Goal: Connect with others: Connect with others

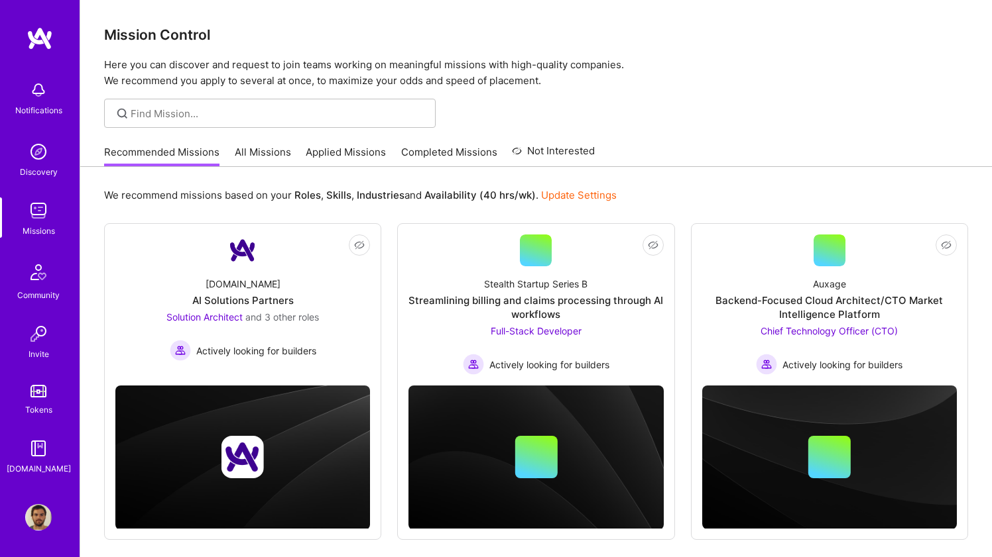
click at [36, 524] on img at bounding box center [38, 517] width 27 height 27
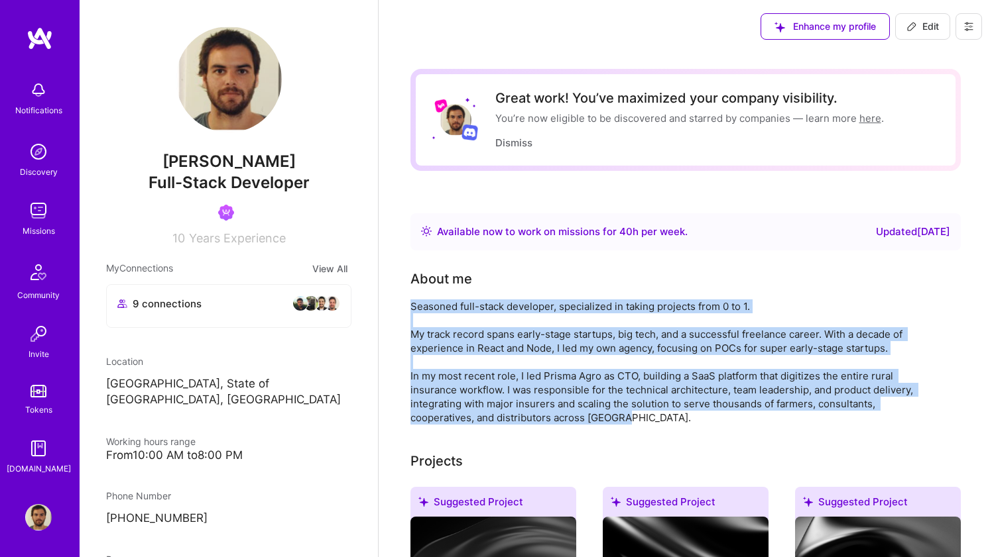
drag, startPoint x: 541, startPoint y: 420, endPoint x: 410, endPoint y: 310, distance: 170.3
click at [410, 310] on div "Seasoned full-stack developer, specialized in taking projects from 0 to 1. My t…" at bounding box center [675, 362] width 530 height 125
copy div "Seasoned full-stack developer, specialized in taking projects from 0 to 1. My t…"
click at [34, 514] on img at bounding box center [38, 517] width 27 height 27
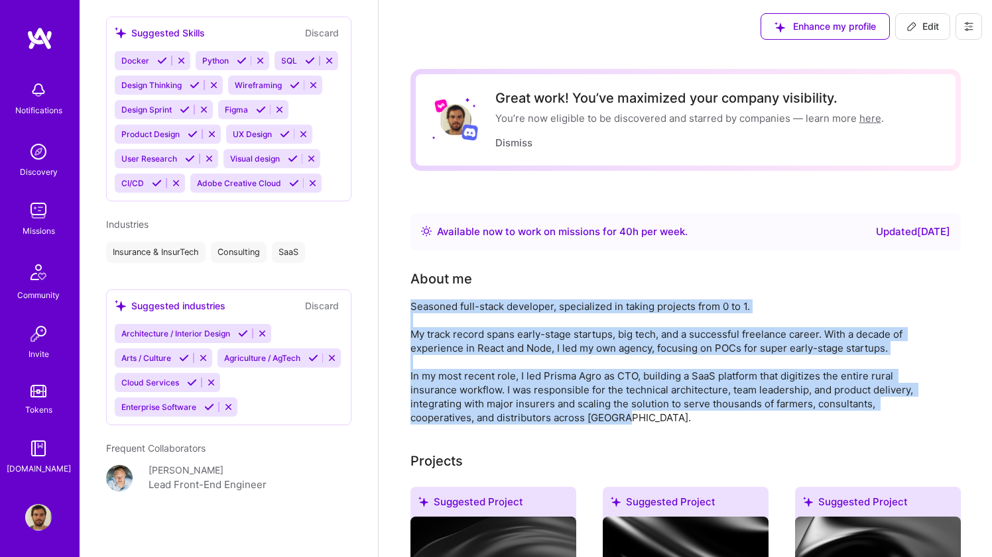
scroll to position [993, 0]
click at [125, 484] on img at bounding box center [119, 479] width 27 height 27
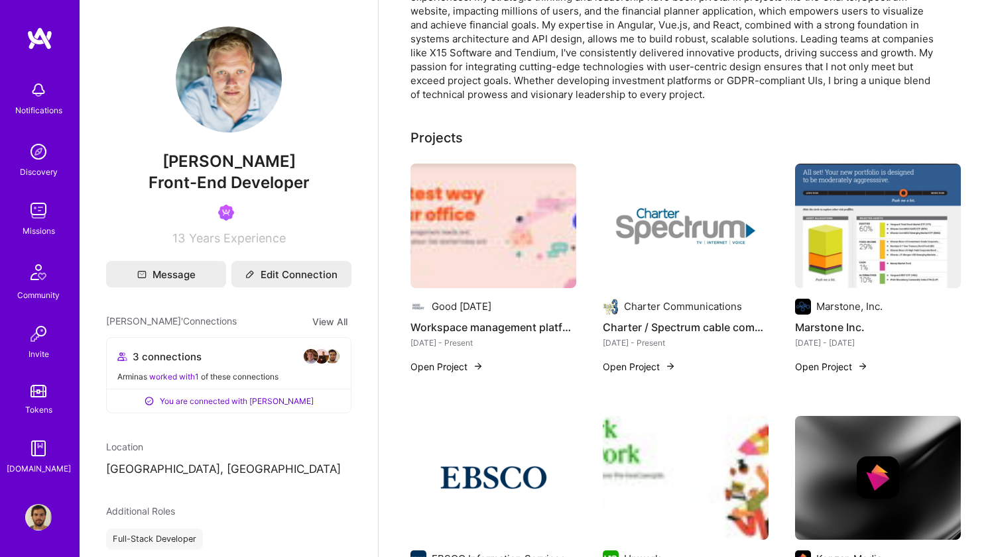
scroll to position [124, 0]
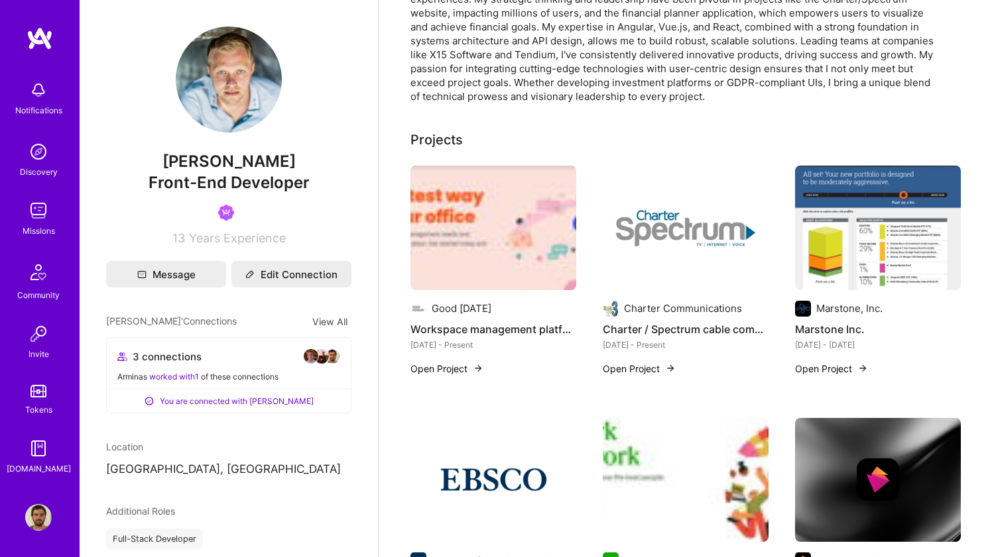
drag, startPoint x: 307, startPoint y: 161, endPoint x: 217, endPoint y: 158, distance: 90.2
click at [217, 158] on span "[PERSON_NAME]" at bounding box center [228, 162] width 245 height 20
copy span "Matrosovas"
drag, startPoint x: 308, startPoint y: 178, endPoint x: 150, endPoint y: 178, distance: 157.1
click at [150, 178] on span "Front-End Developer" at bounding box center [228, 182] width 161 height 19
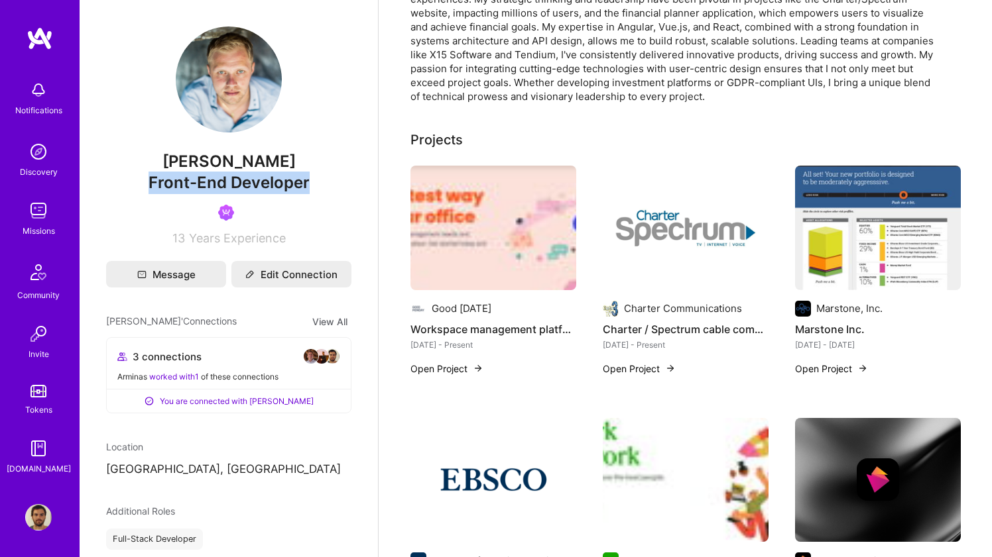
copy span "Front-End Developer"
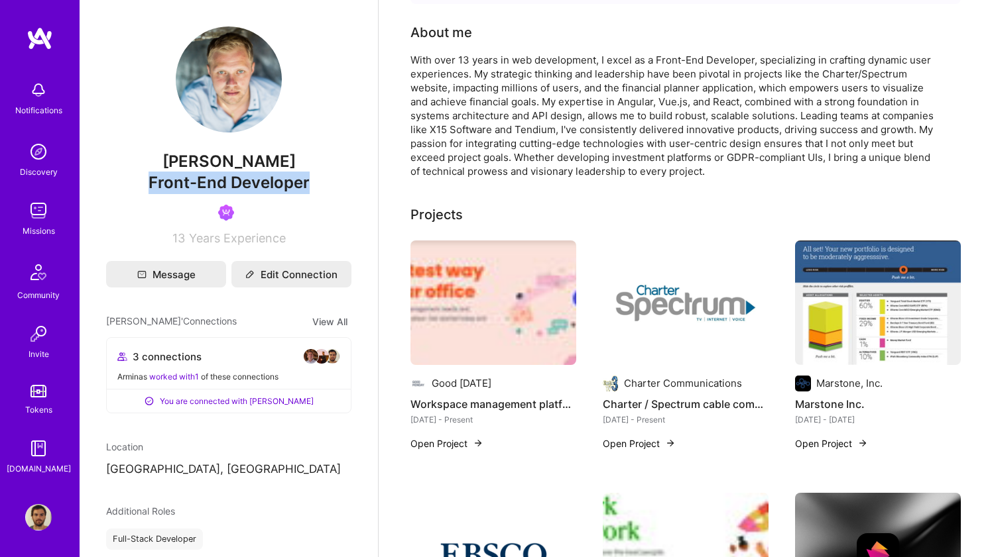
scroll to position [0, 0]
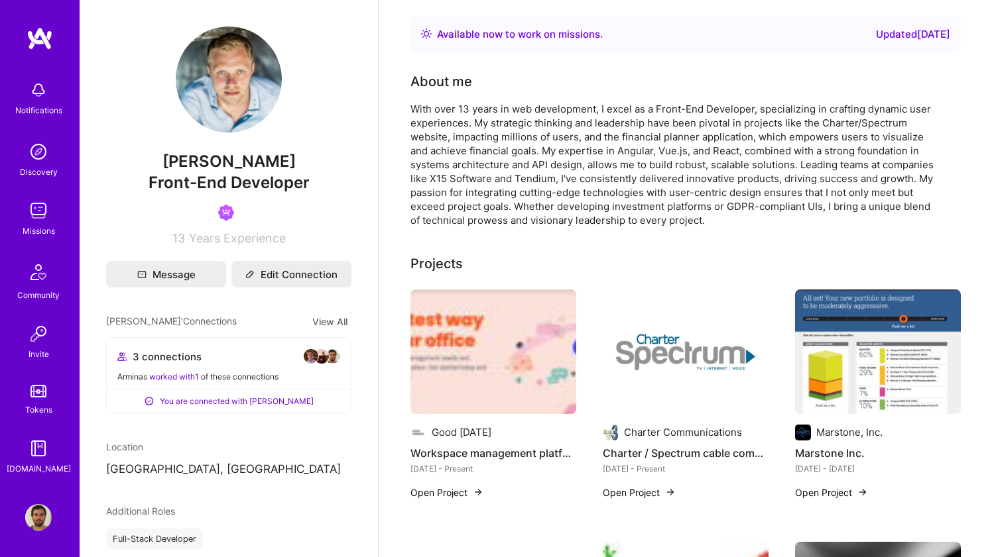
click at [522, 179] on div "With over 13 years in web development, I excel as a Front-End Developer, specia…" at bounding box center [675, 164] width 530 height 125
copy div "Tendium"
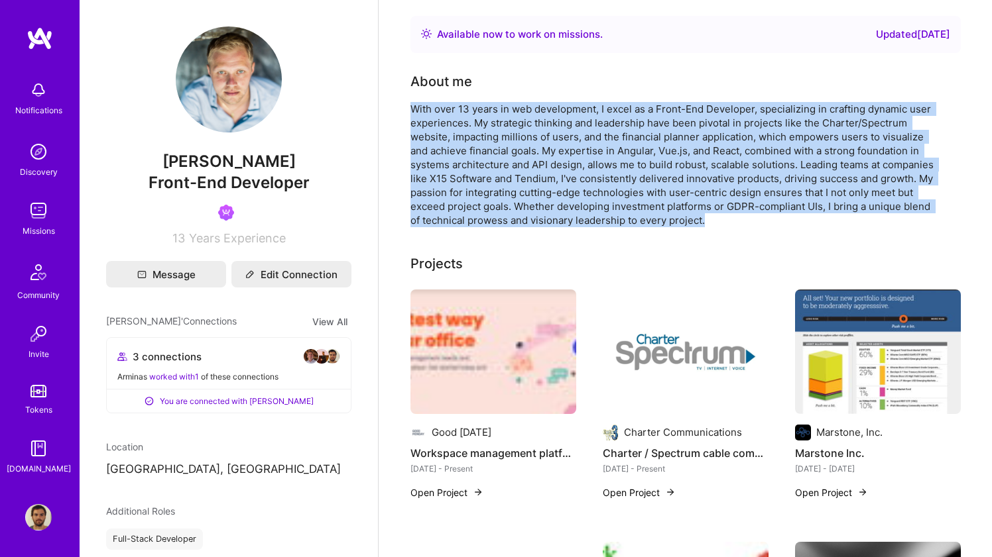
drag, startPoint x: 408, startPoint y: 109, endPoint x: 715, endPoint y: 217, distance: 325.3
copy div "With over 13 years in web development, I excel as a Front-End Developer, specia…"
